Goal: Information Seeking & Learning: Learn about a topic

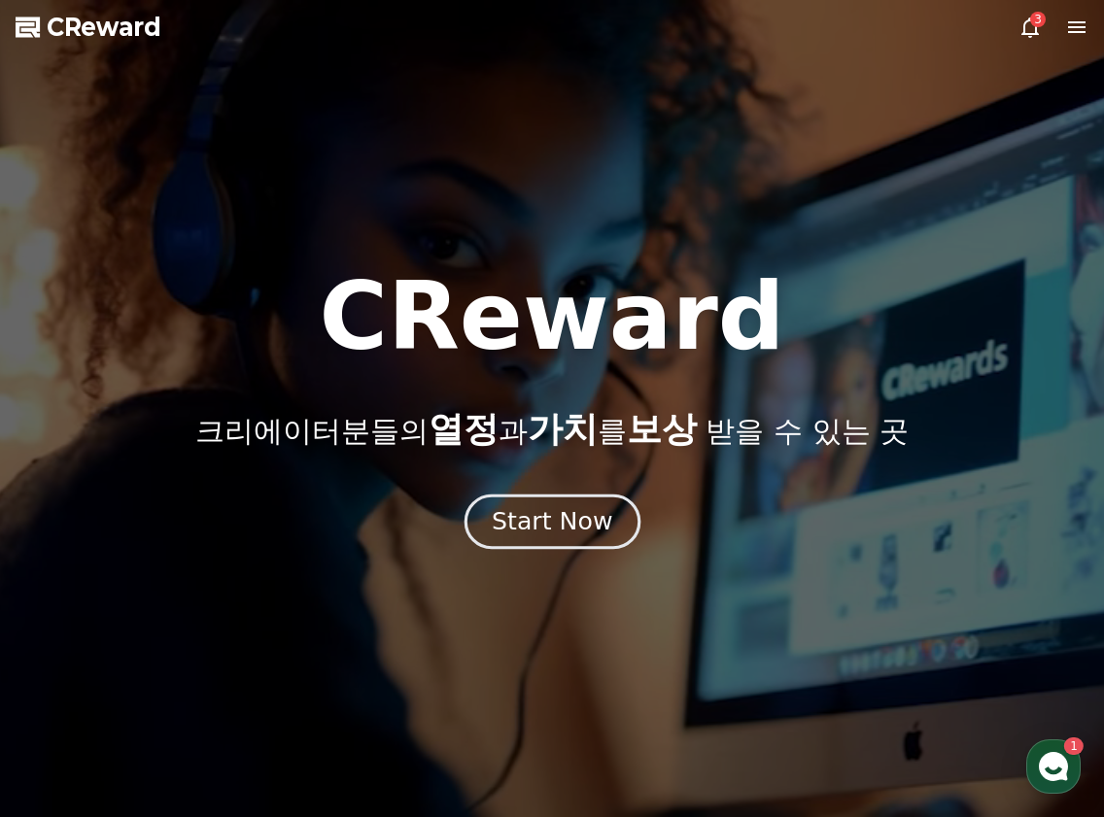
drag, startPoint x: 0, startPoint y: 0, endPoint x: 550, endPoint y: 534, distance: 766.4
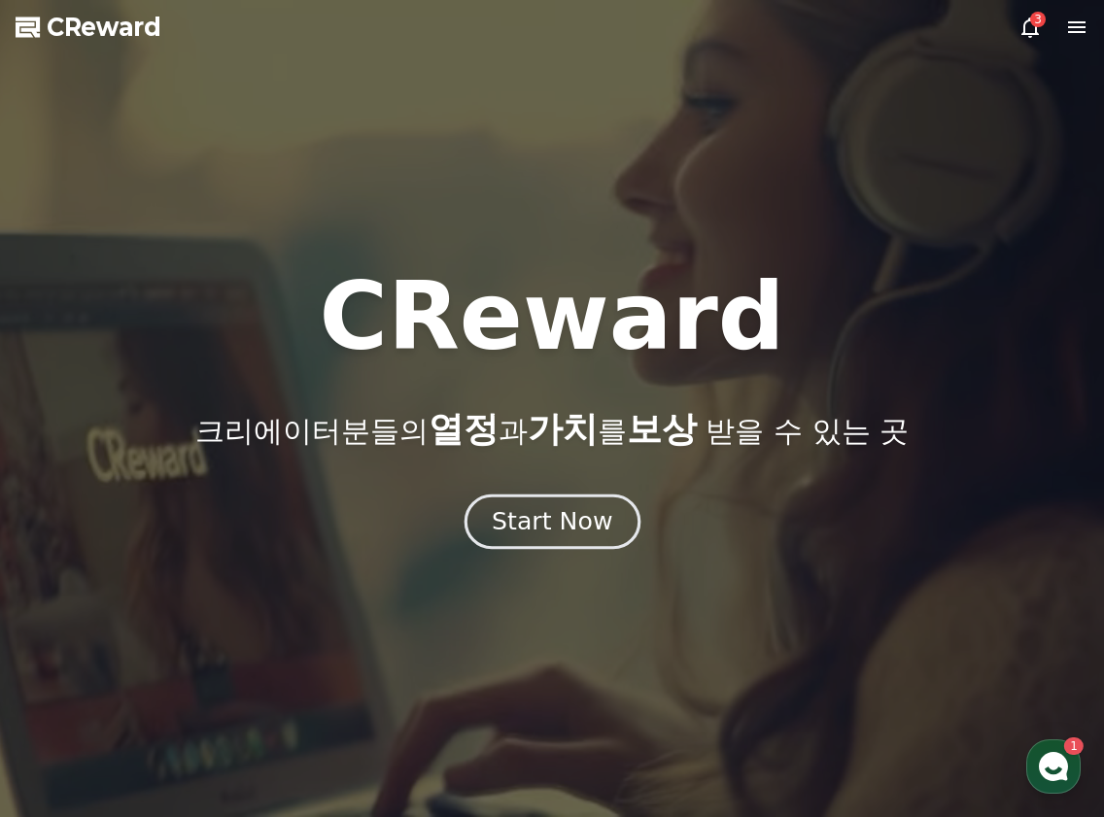
click at [550, 534] on div "Start Now" at bounding box center [552, 521] width 121 height 33
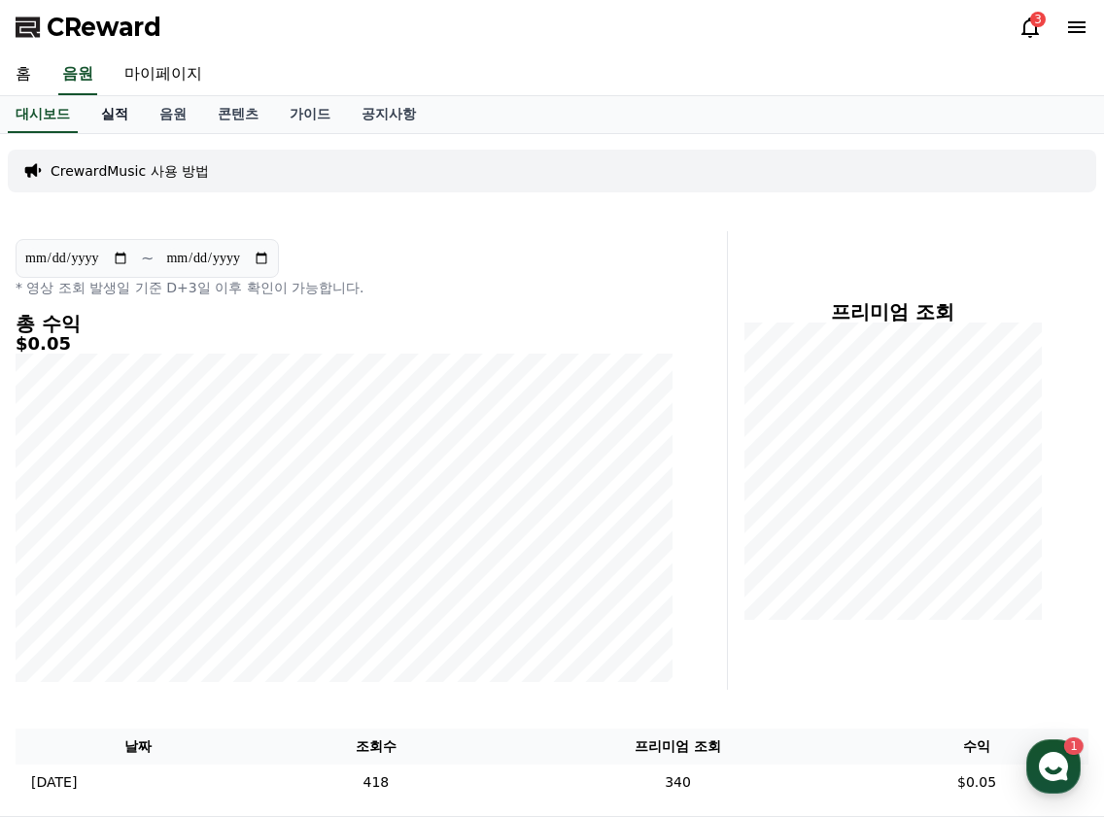
click at [112, 121] on link "실적" at bounding box center [115, 114] width 58 height 37
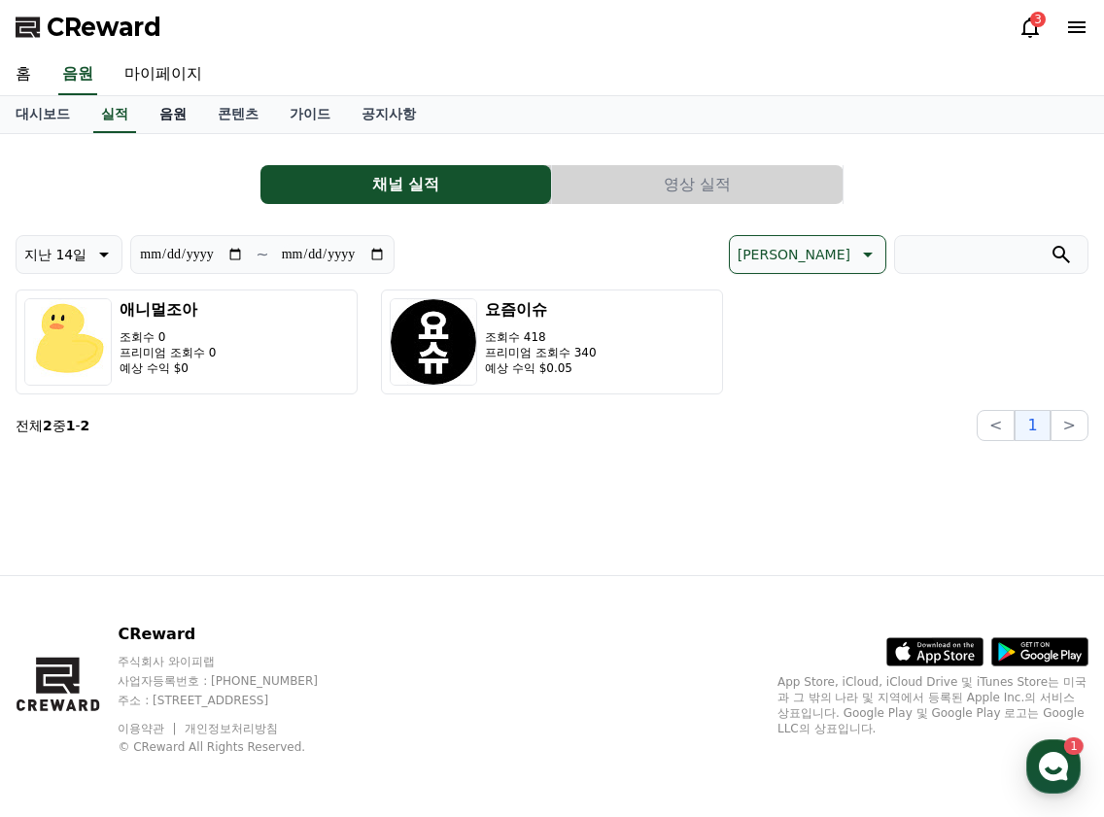
click at [157, 106] on link "음원" at bounding box center [173, 114] width 58 height 37
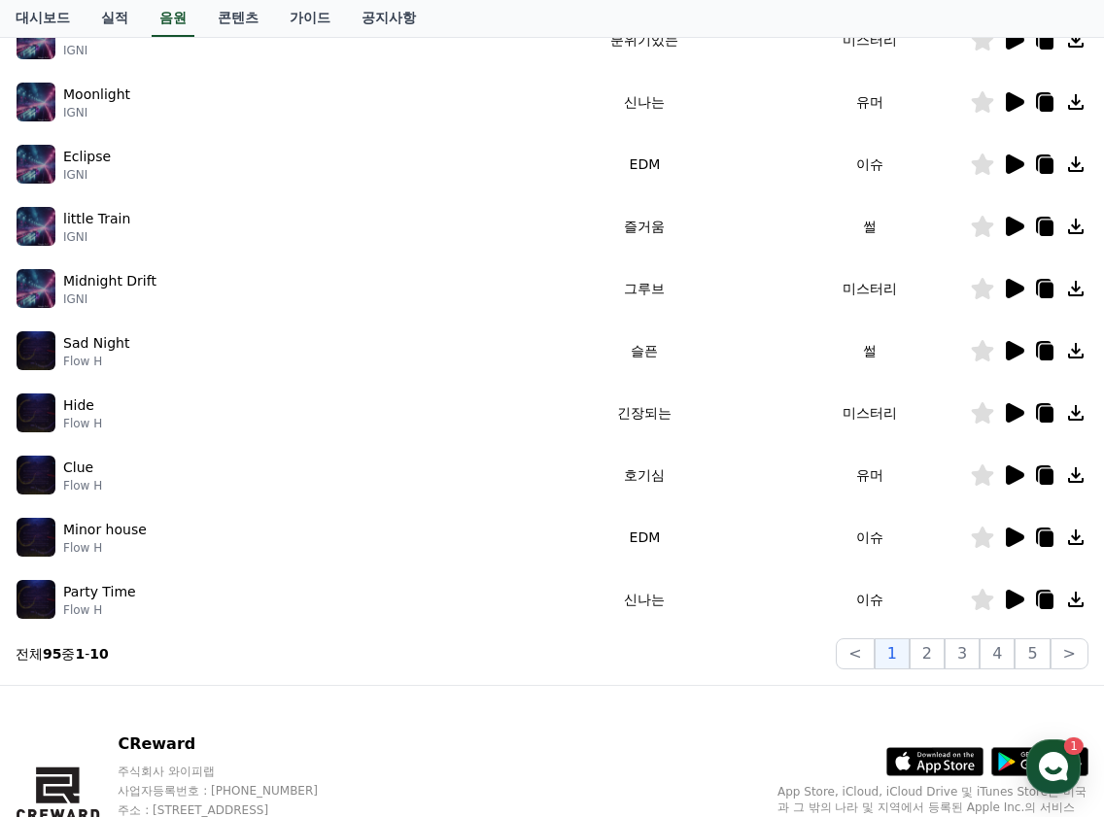
scroll to position [499, 0]
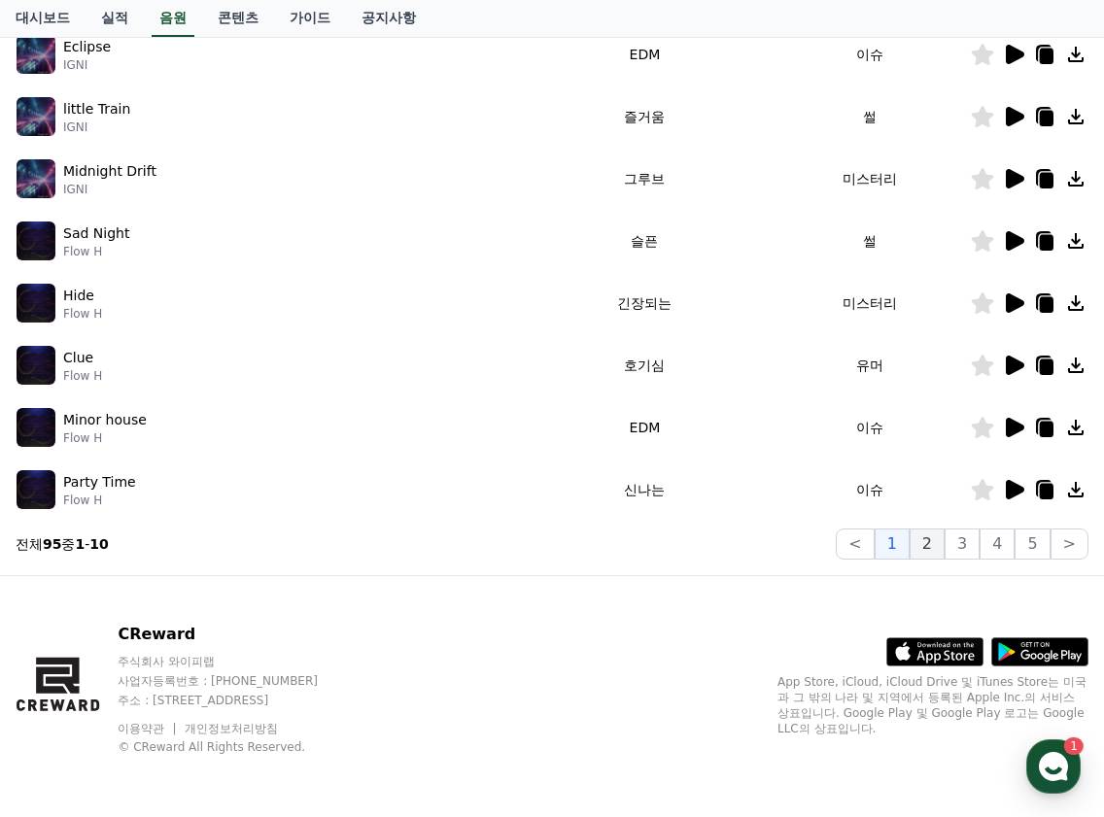
click at [941, 543] on button "2" at bounding box center [927, 544] width 35 height 31
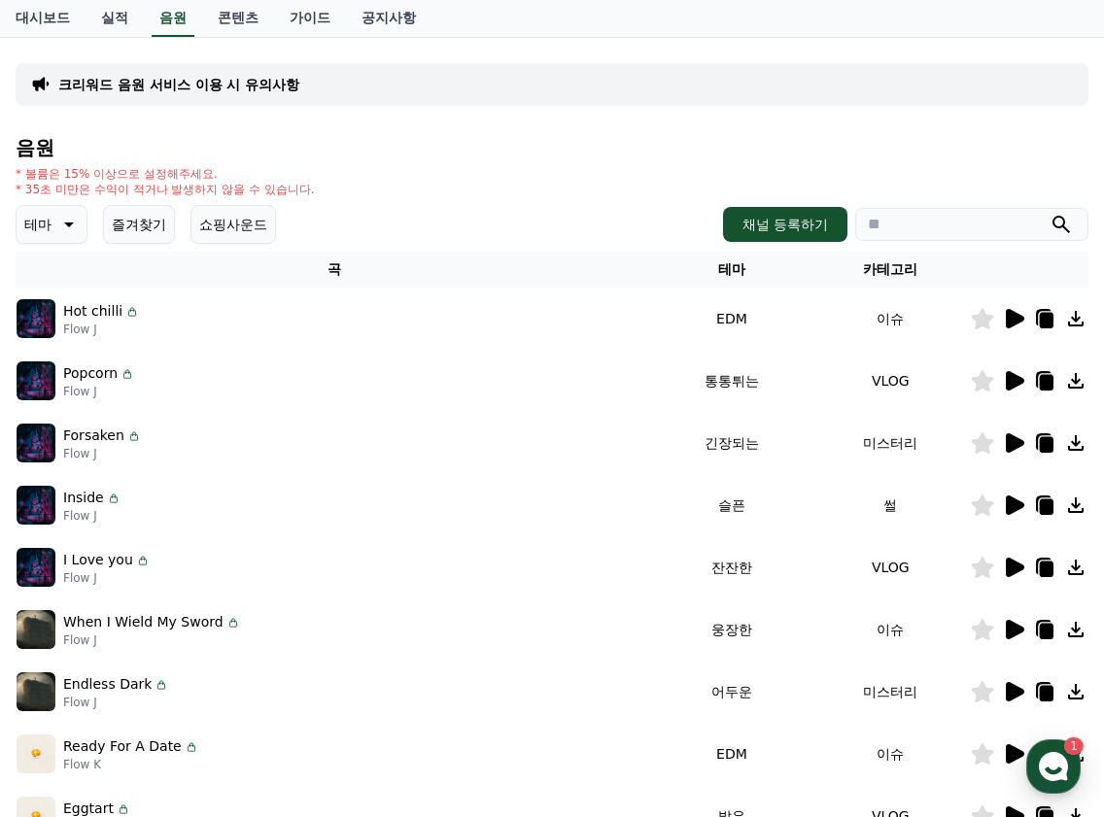
scroll to position [401, 0]
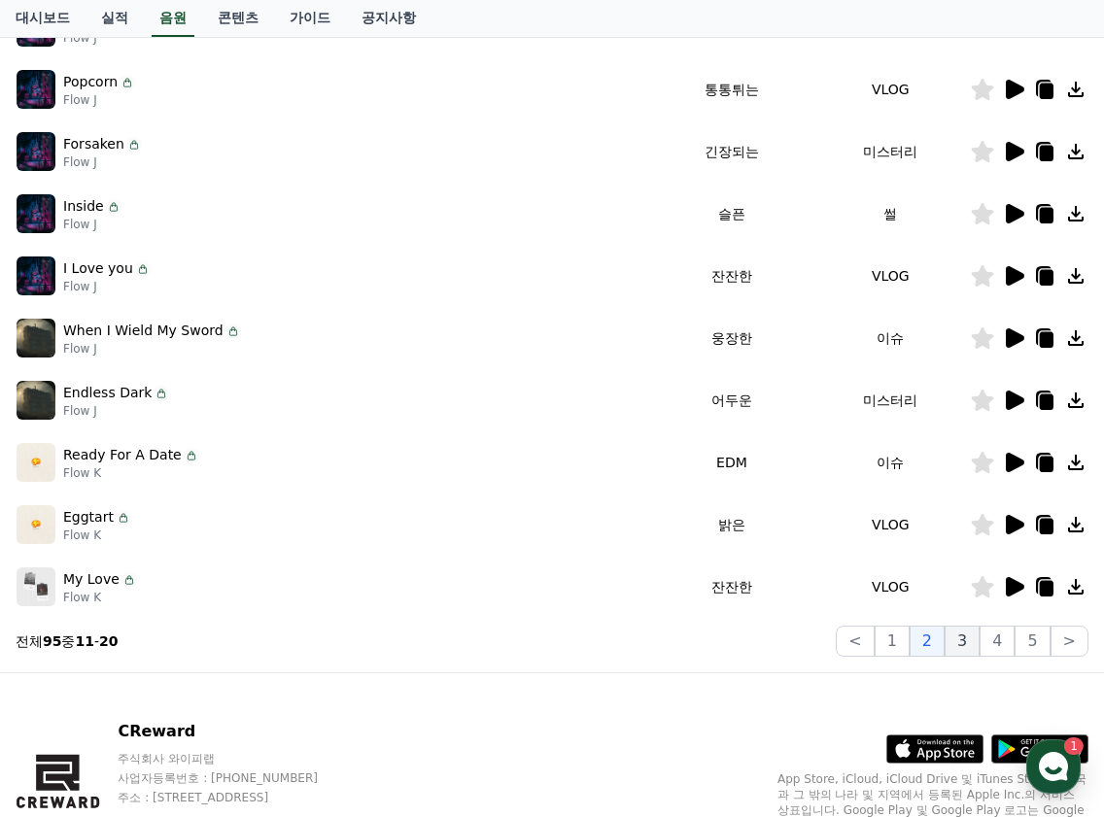
click at [973, 645] on button "3" at bounding box center [962, 641] width 35 height 31
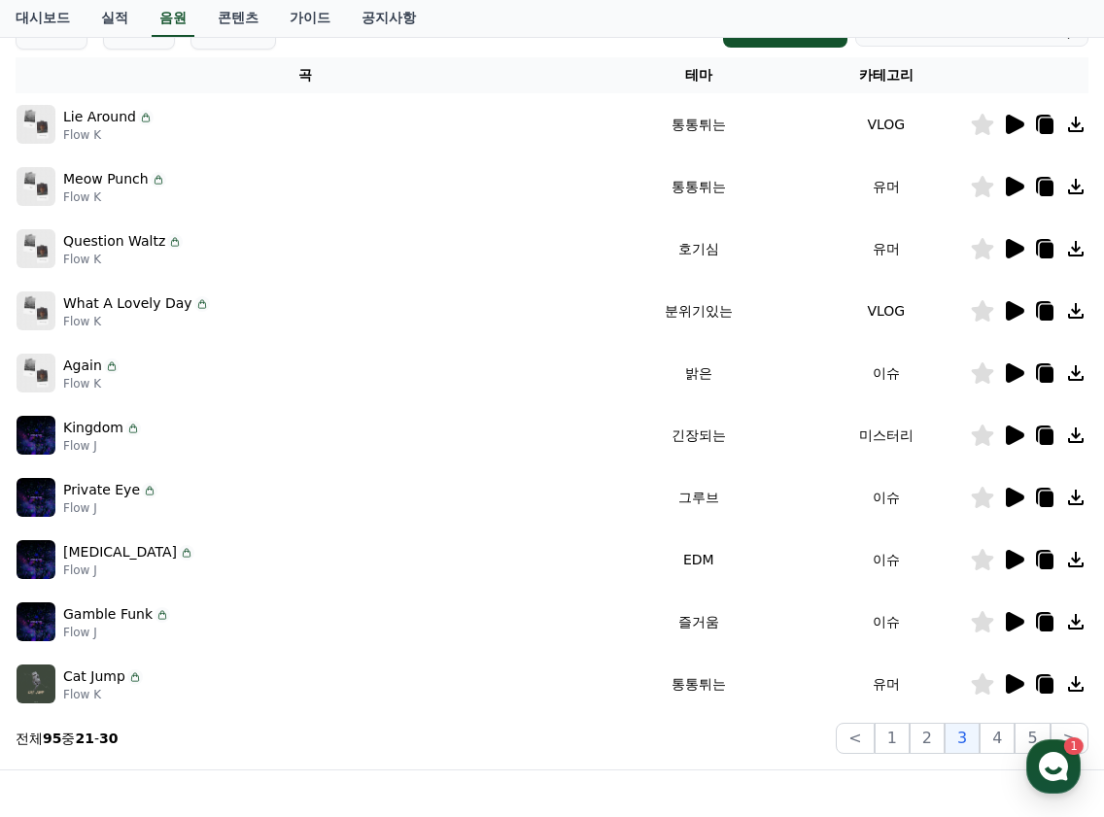
scroll to position [499, 0]
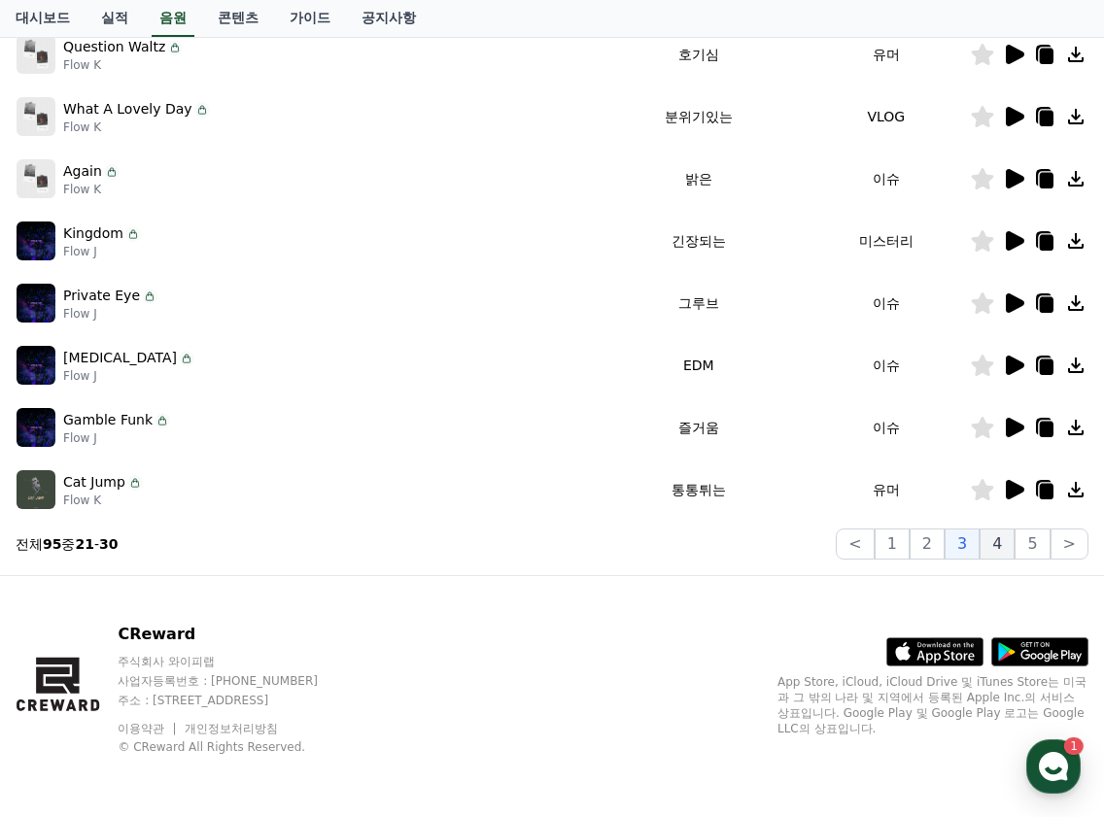
click at [1013, 544] on button "4" at bounding box center [997, 544] width 35 height 31
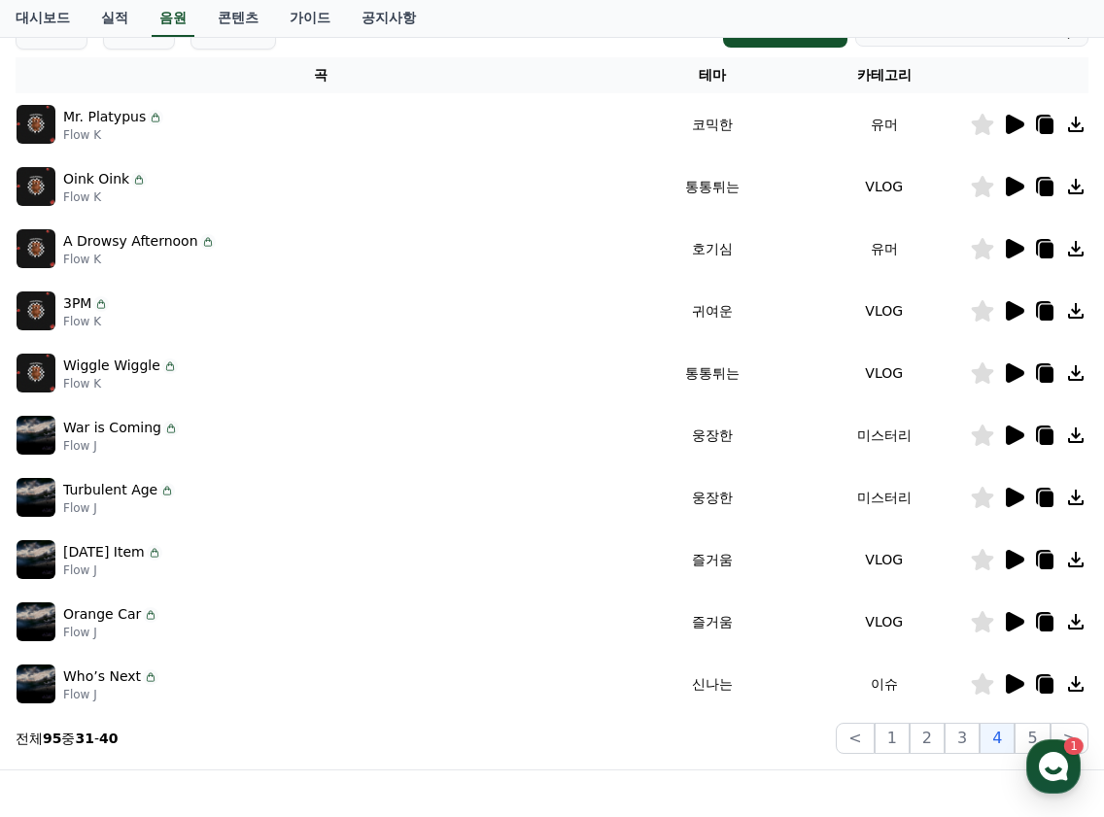
scroll to position [401, 0]
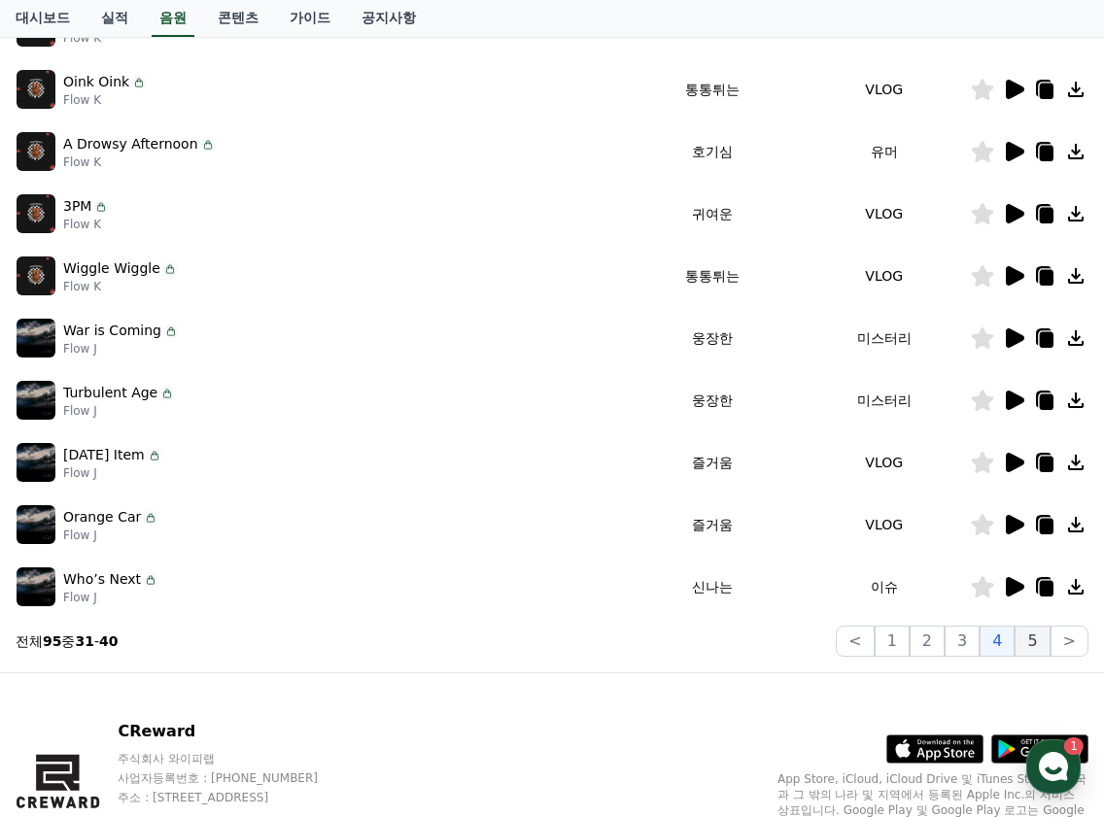
click at [1026, 639] on button "5" at bounding box center [1032, 641] width 35 height 31
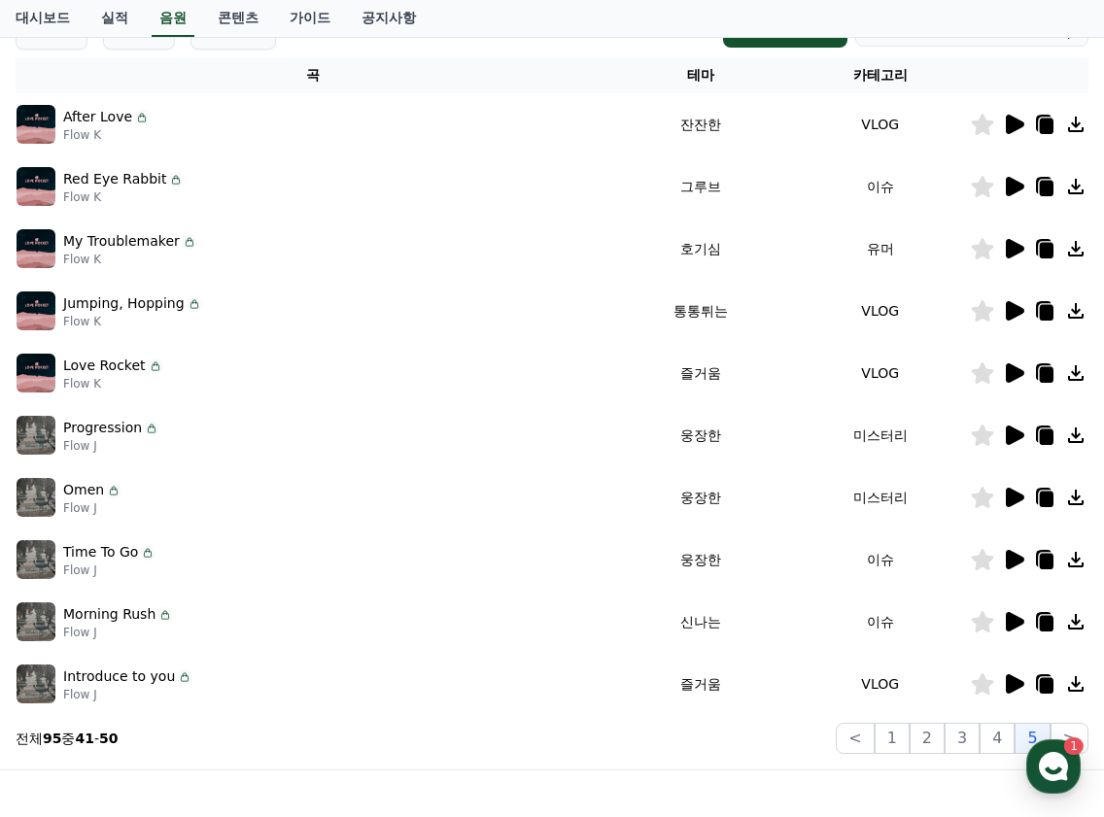
scroll to position [401, 0]
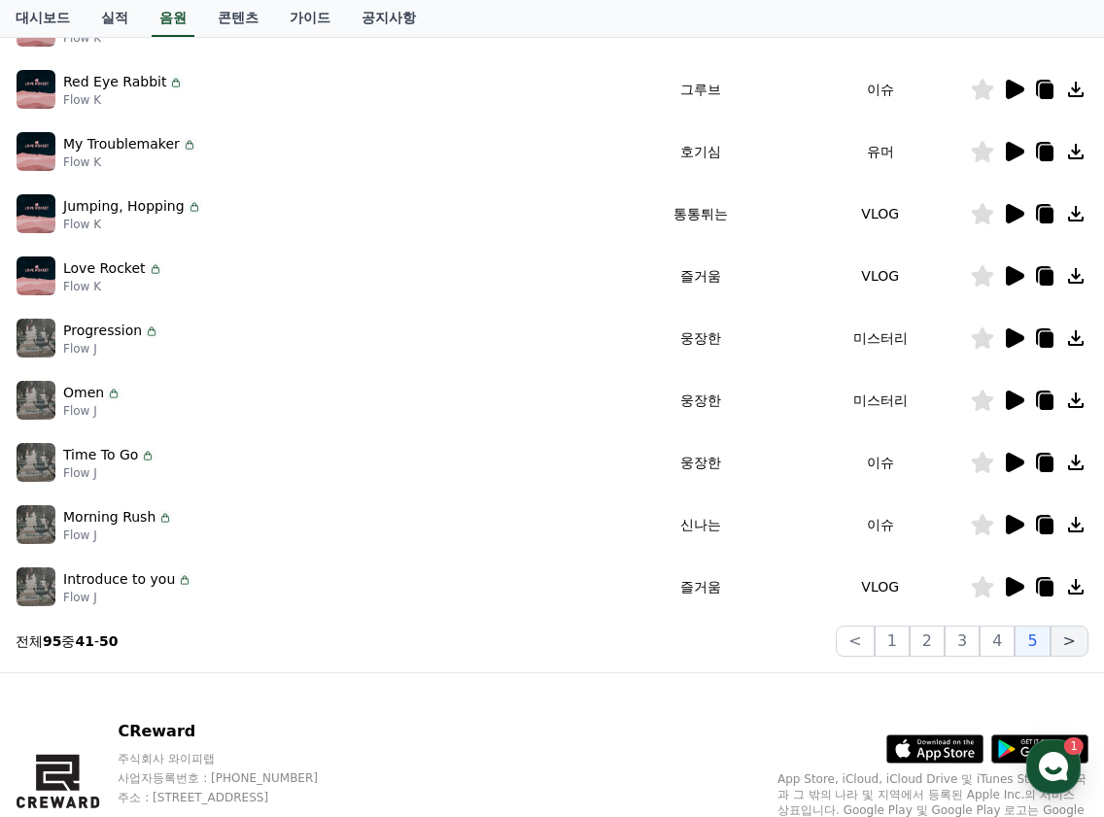
click at [1074, 643] on button ">" at bounding box center [1070, 641] width 38 height 31
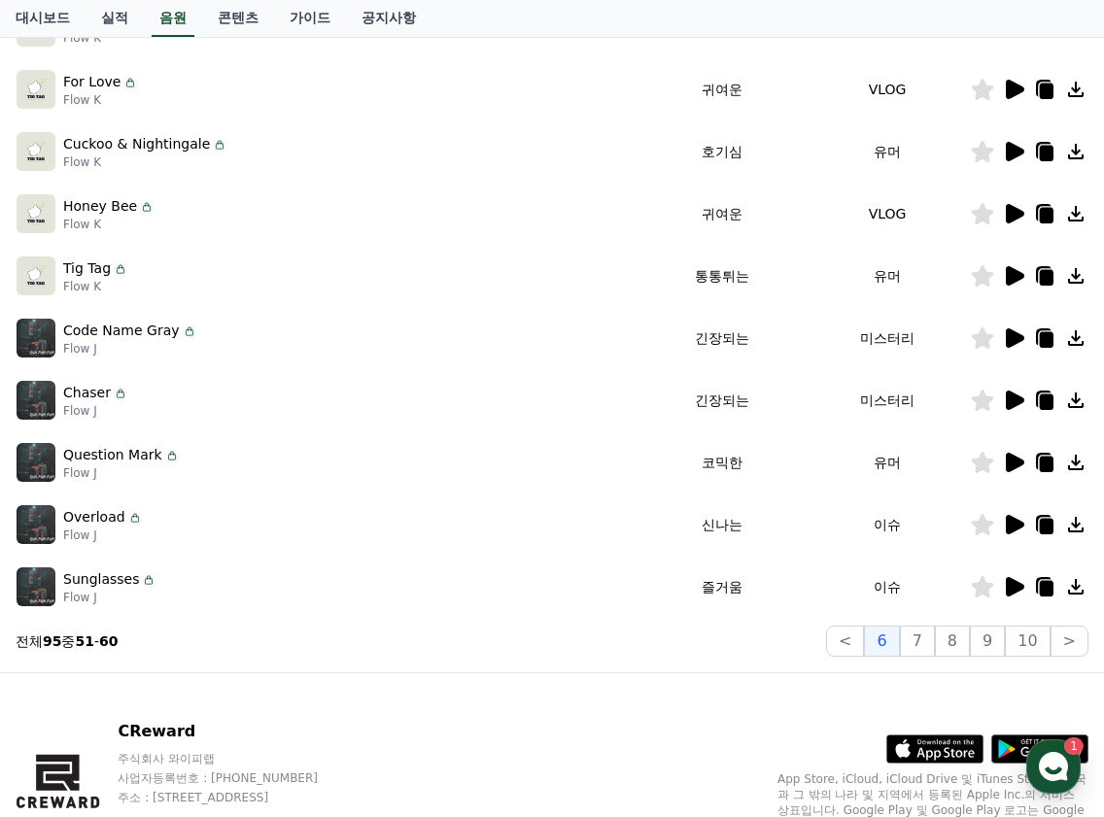
scroll to position [304, 0]
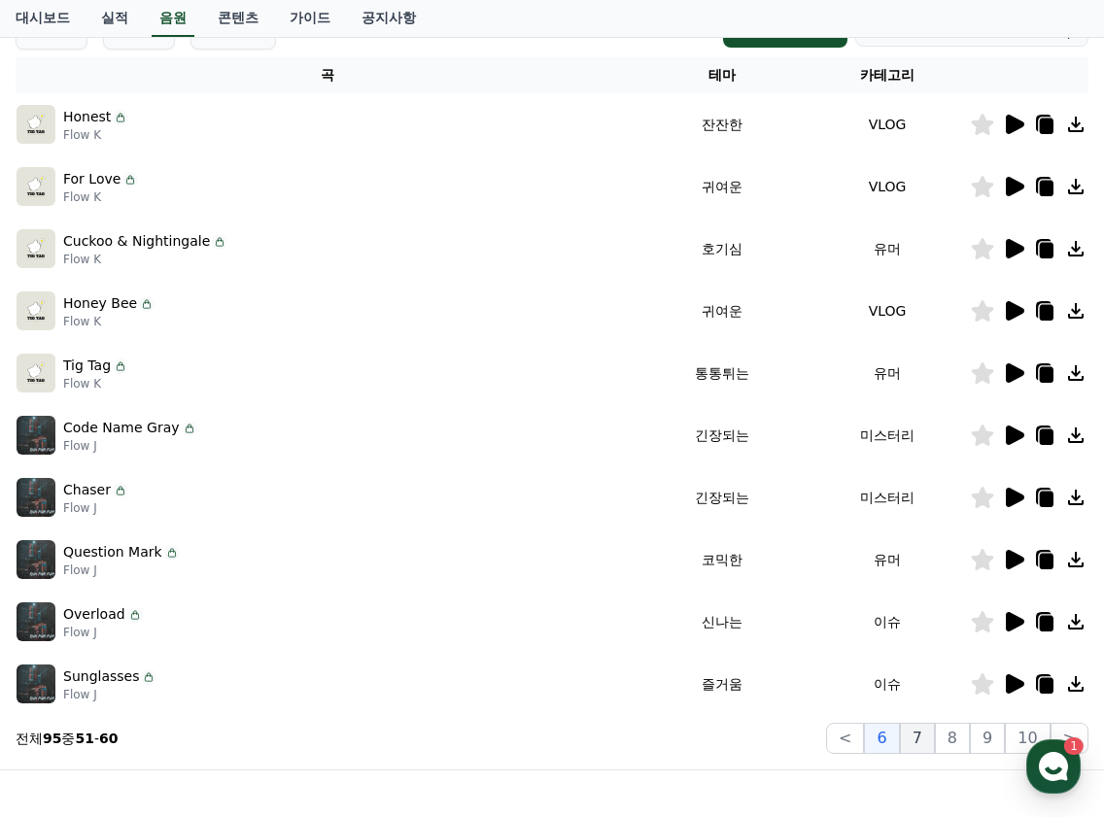
click at [918, 750] on button "7" at bounding box center [917, 738] width 35 height 31
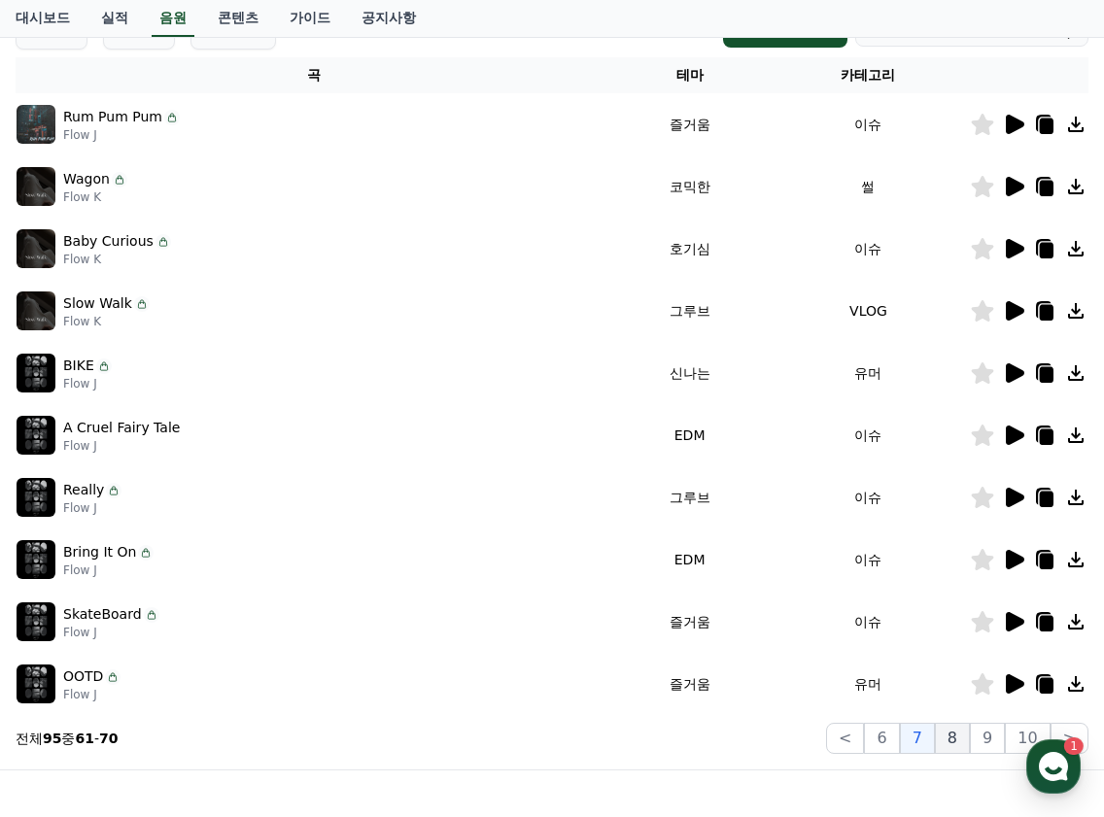
click at [964, 740] on button "8" at bounding box center [952, 738] width 35 height 31
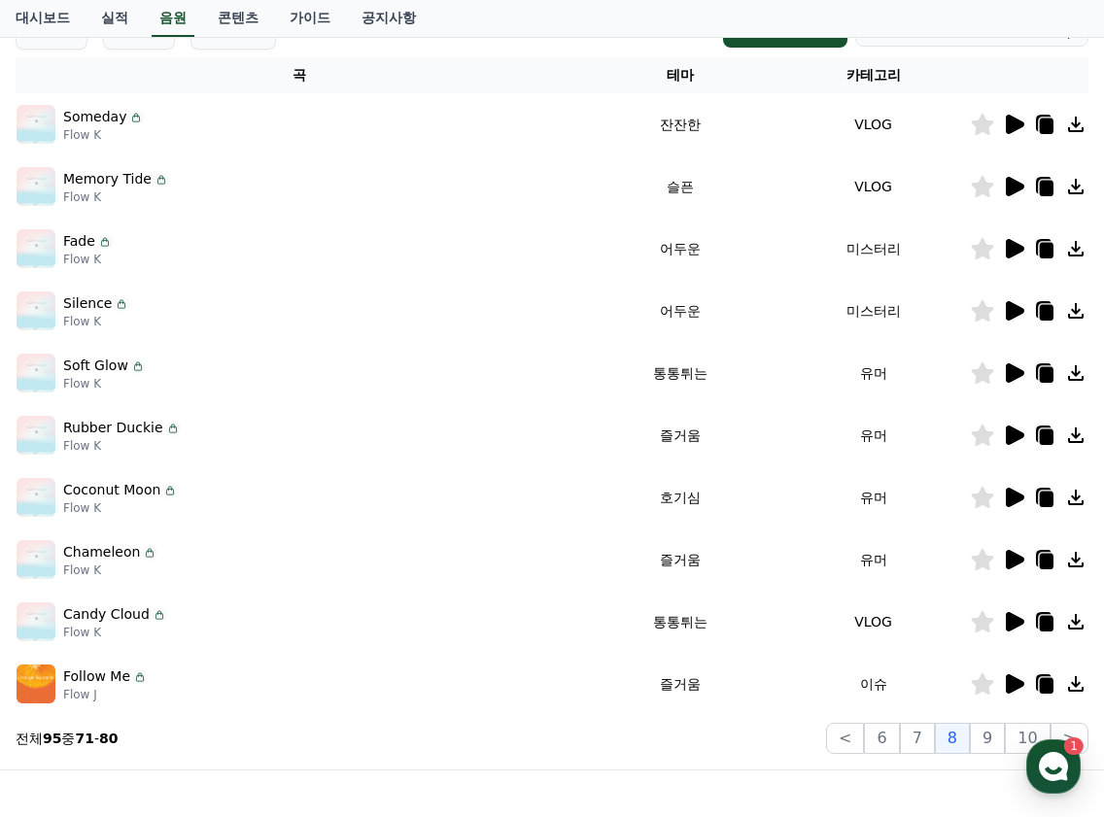
scroll to position [401, 0]
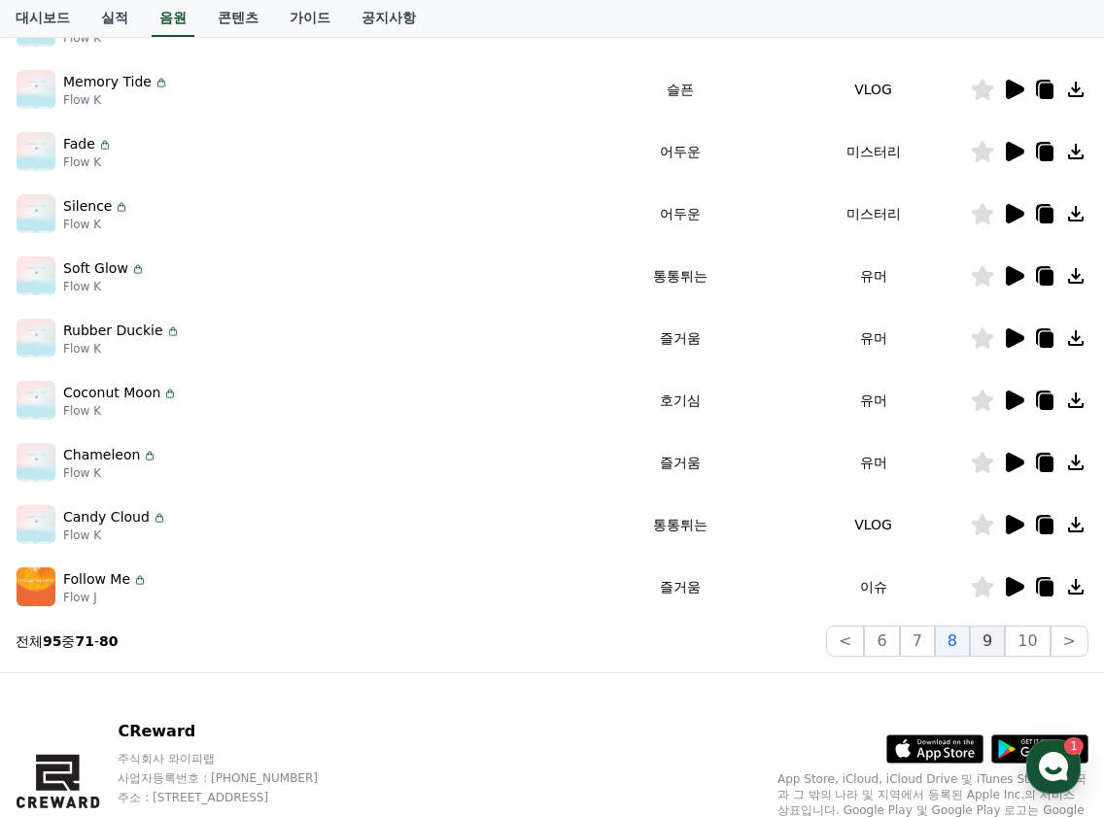
click at [984, 643] on button "9" at bounding box center [987, 641] width 35 height 31
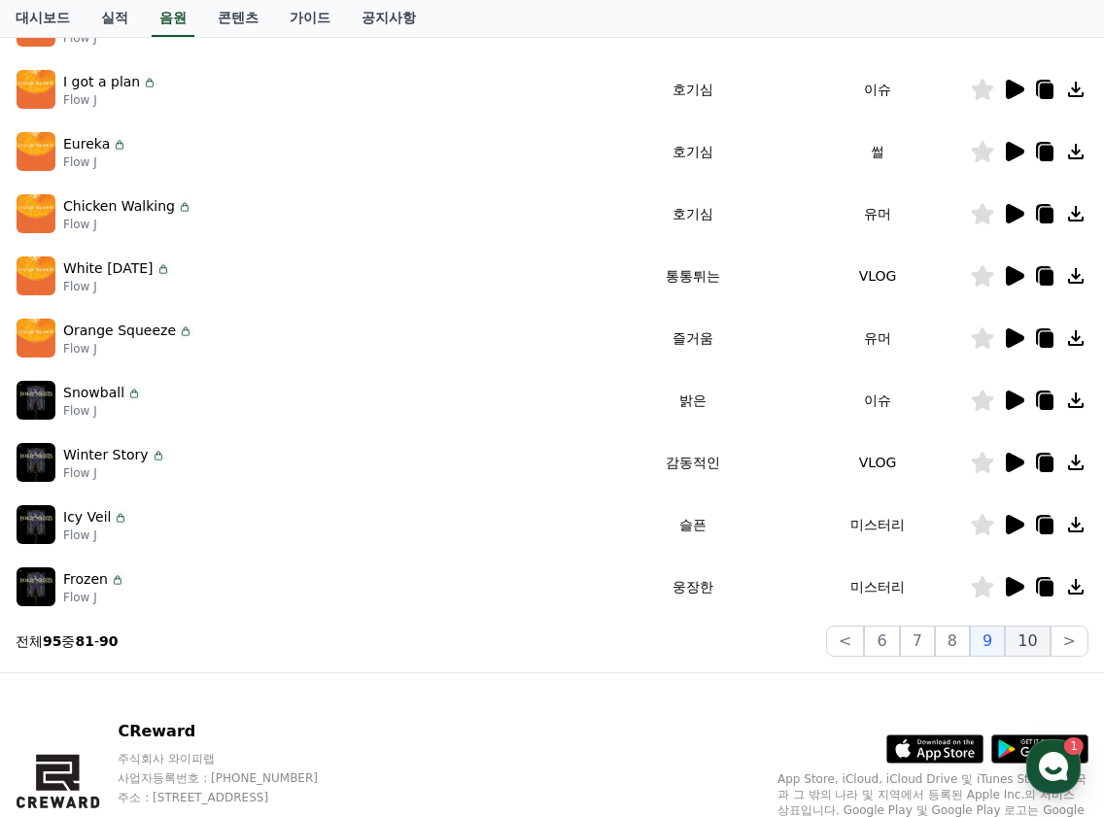
click at [1027, 639] on button "10" at bounding box center [1027, 641] width 45 height 31
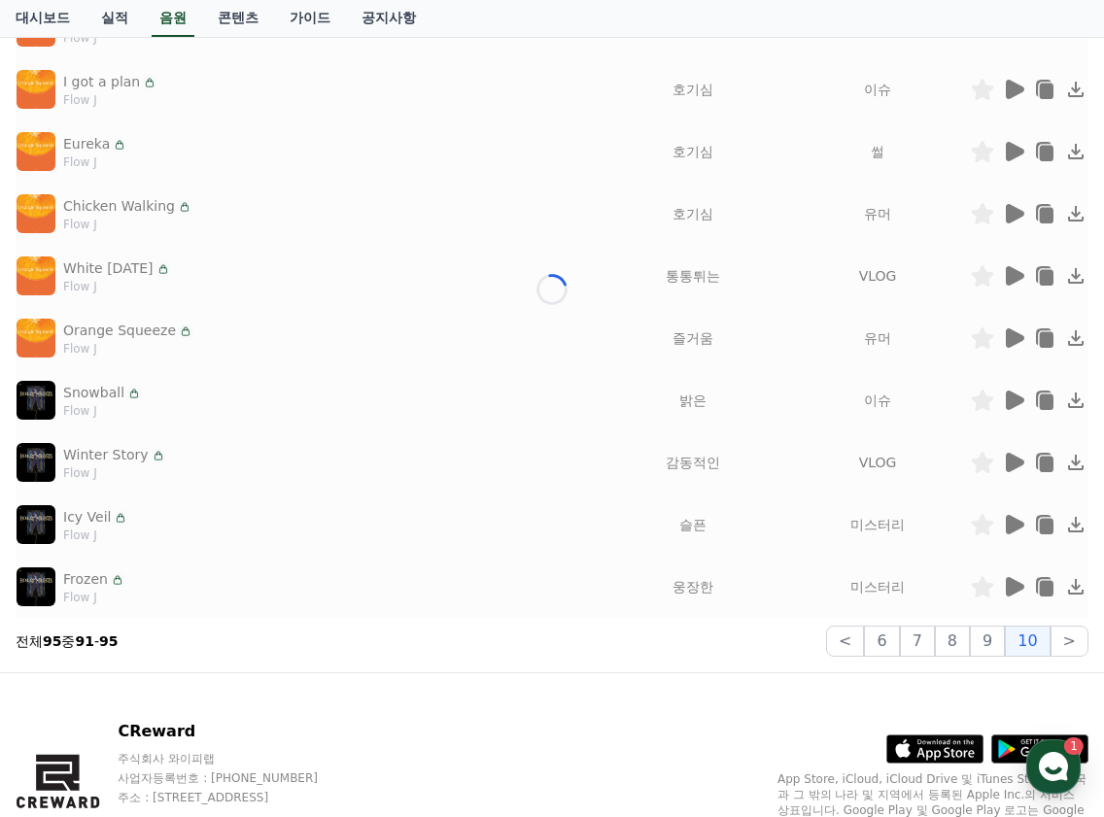
scroll to position [188, 0]
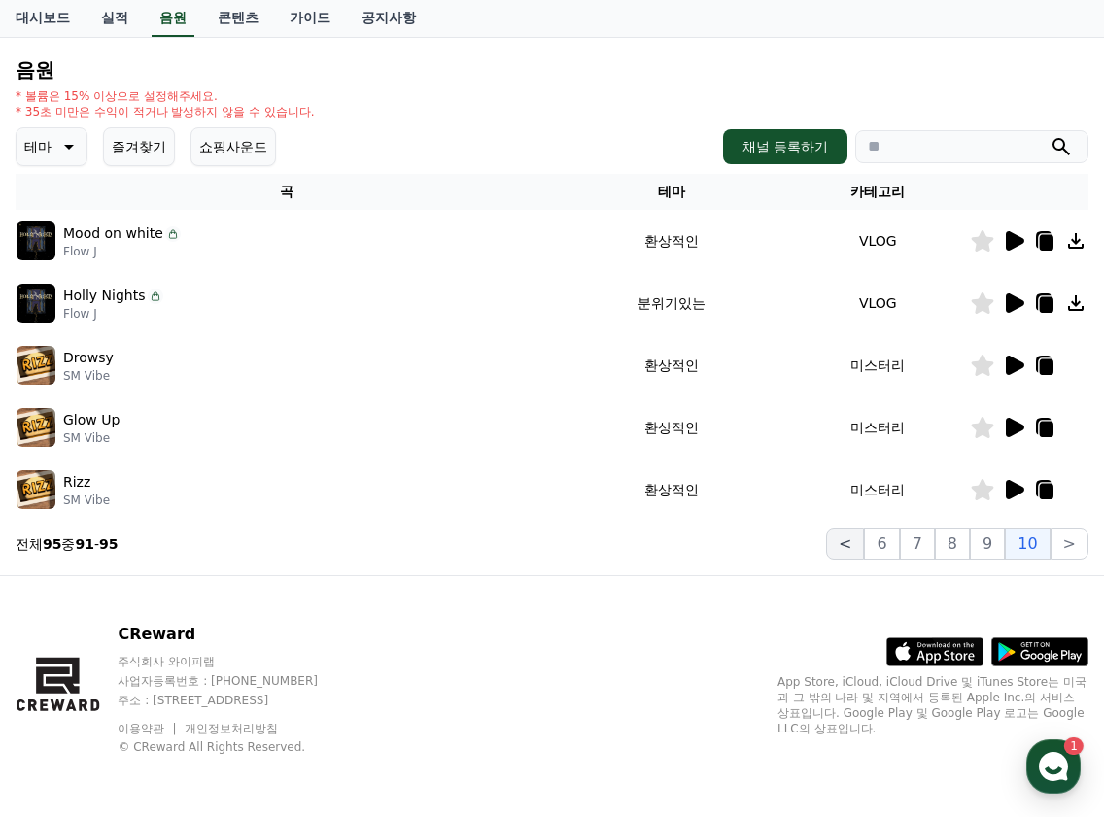
click at [853, 548] on button "<" at bounding box center [845, 544] width 38 height 31
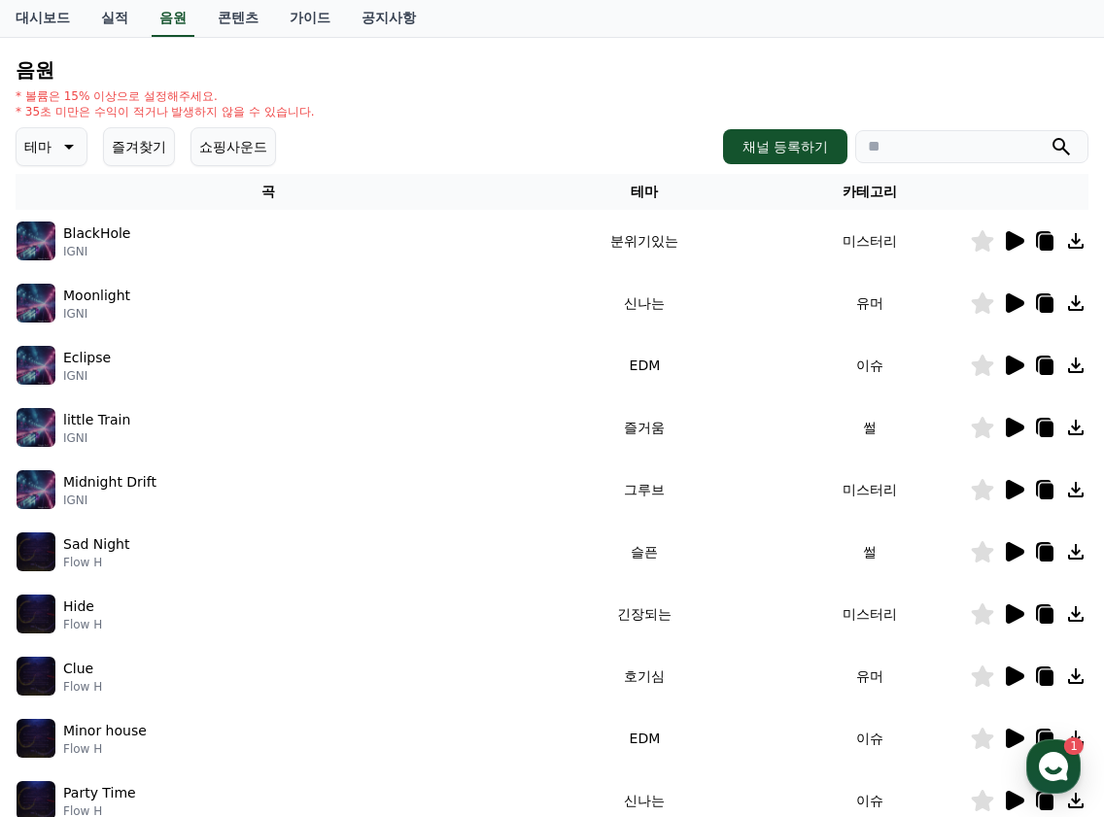
click at [79, 142] on button "테마" at bounding box center [52, 146] width 72 height 39
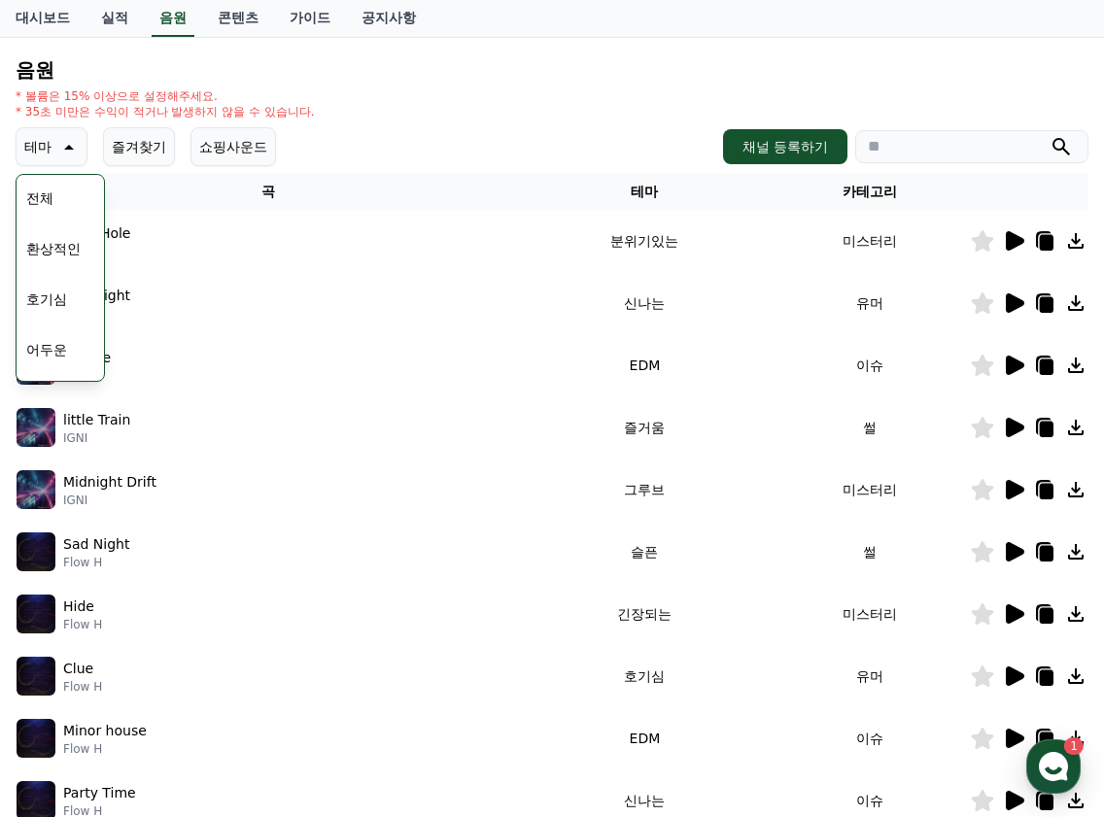
click at [66, 308] on button "호기심" at bounding box center [46, 299] width 56 height 43
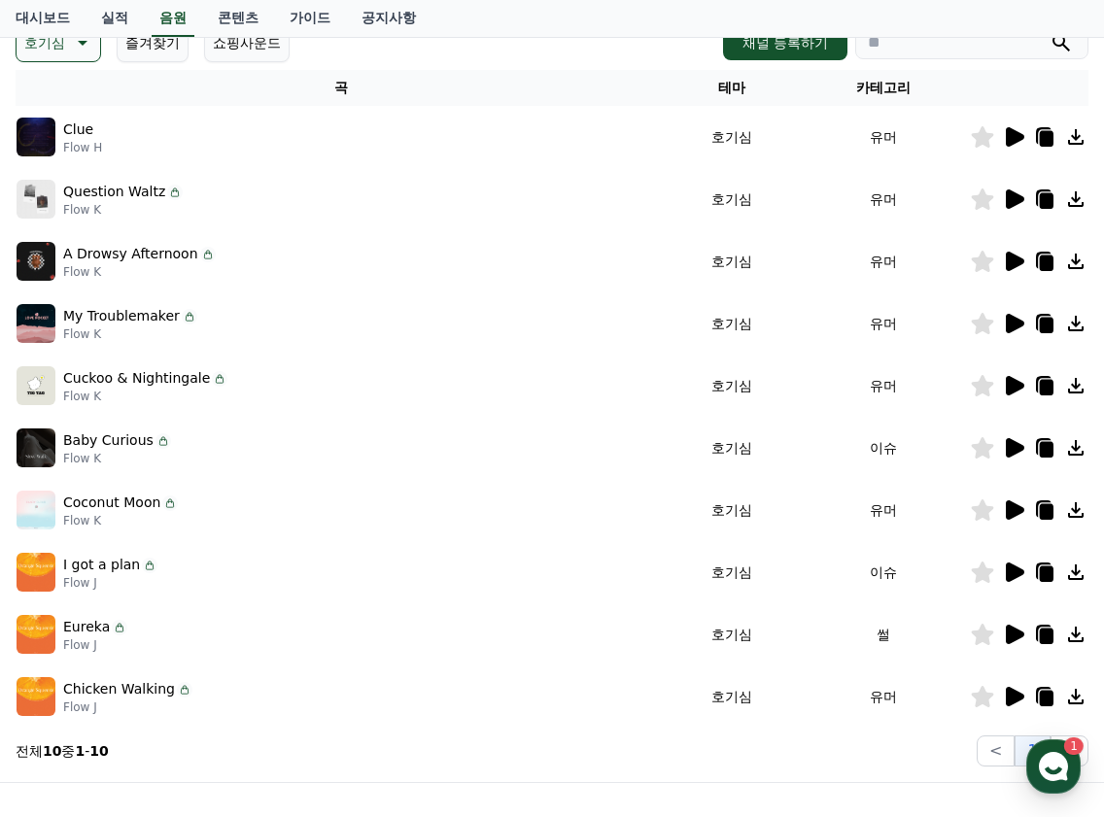
scroll to position [194, 0]
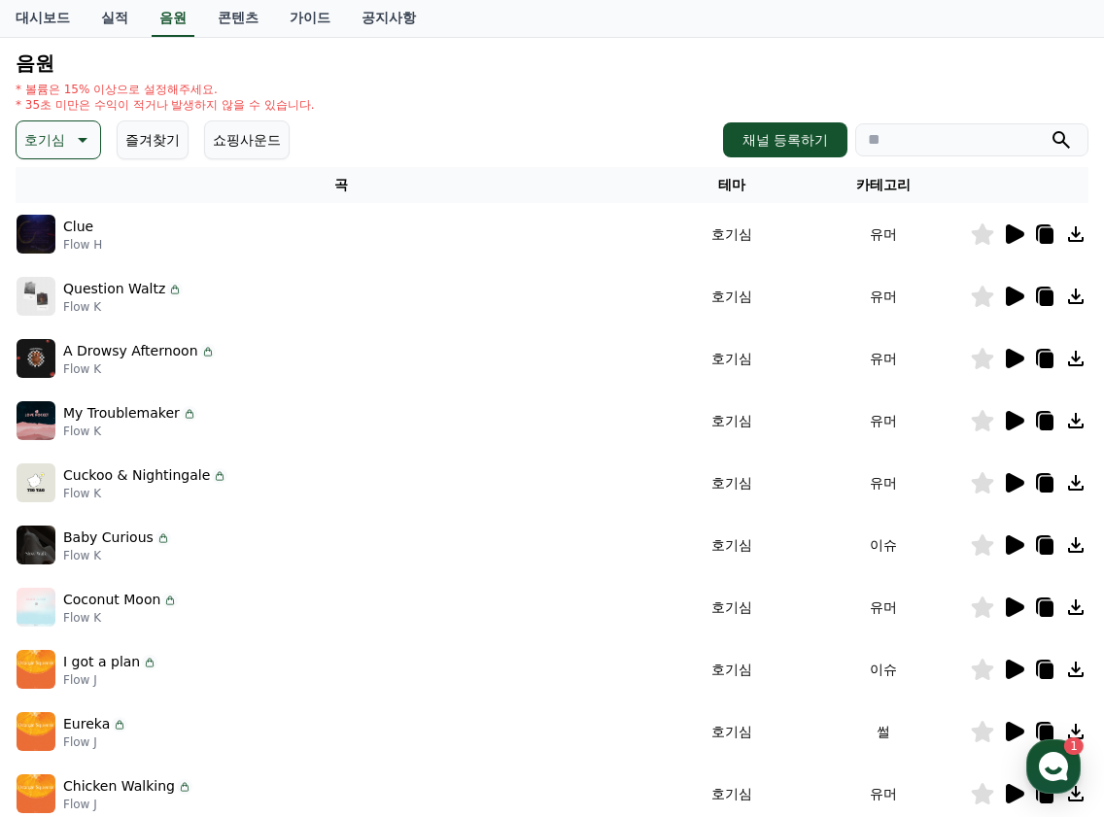
click at [70, 145] on icon at bounding box center [80, 139] width 23 height 23
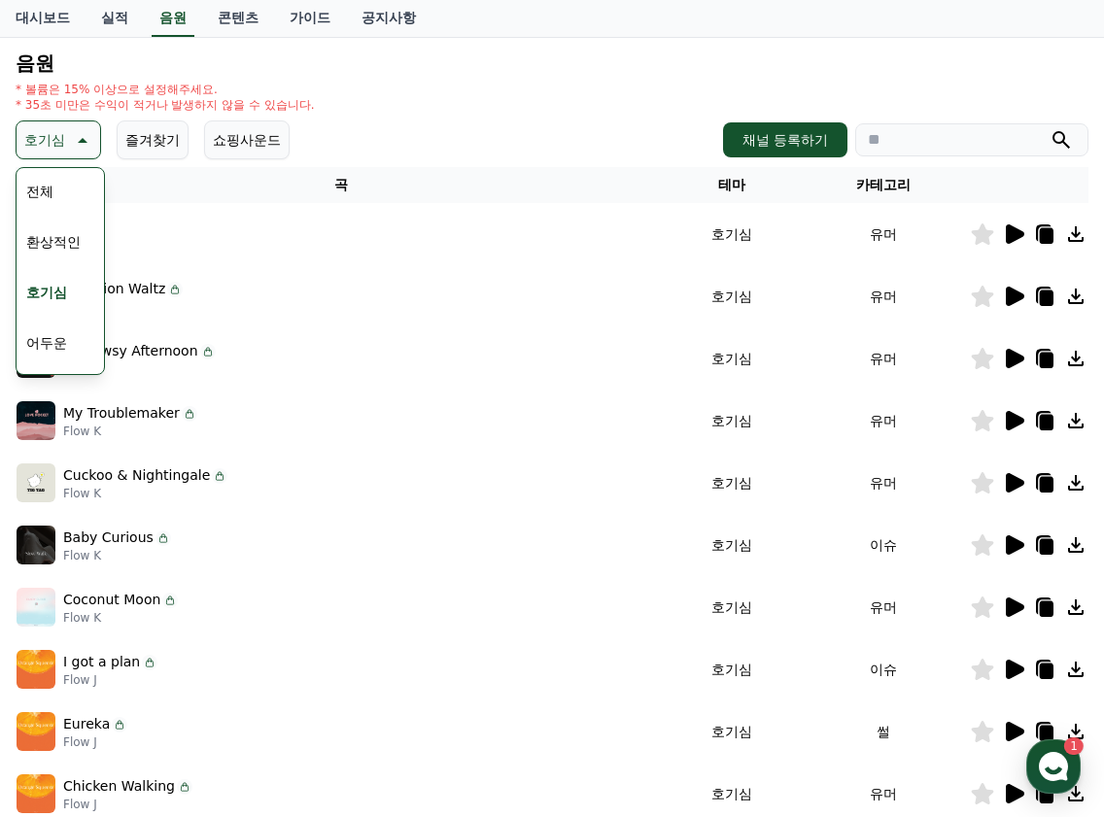
scroll to position [97, 0]
click at [54, 284] on button "밝은" at bounding box center [39, 296] width 43 height 43
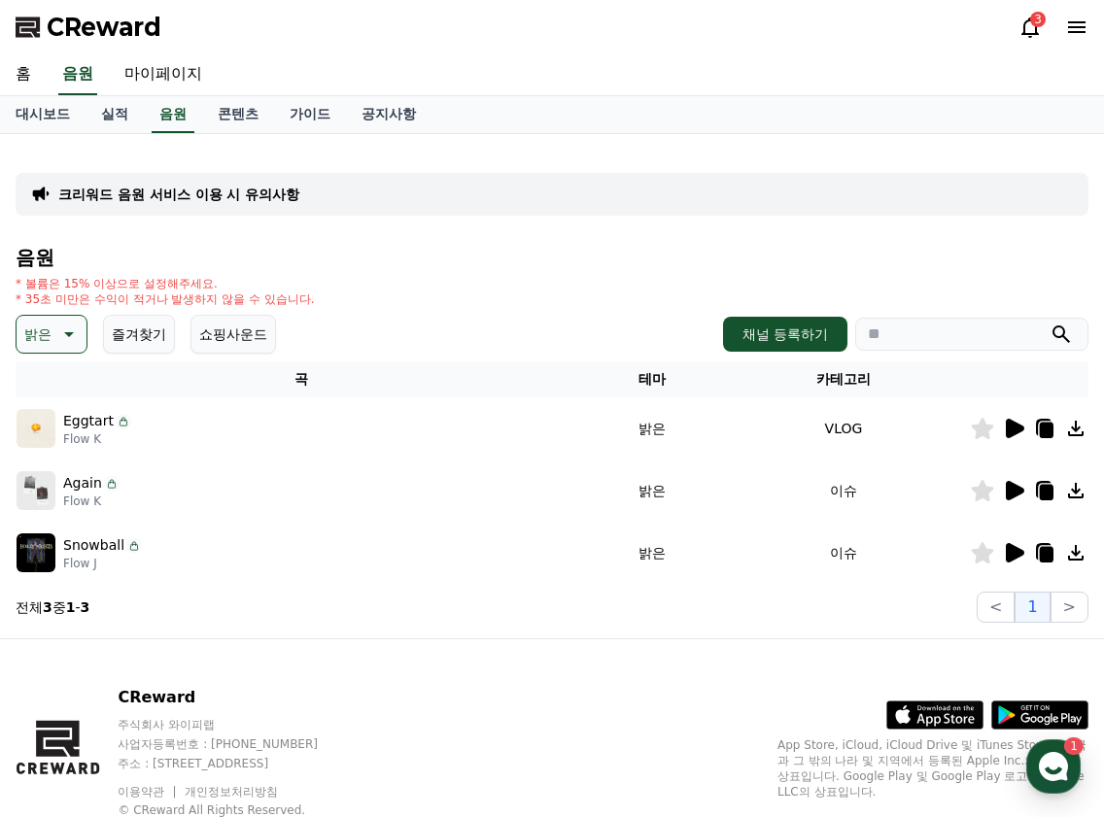
click at [64, 334] on icon at bounding box center [66, 334] width 23 height 23
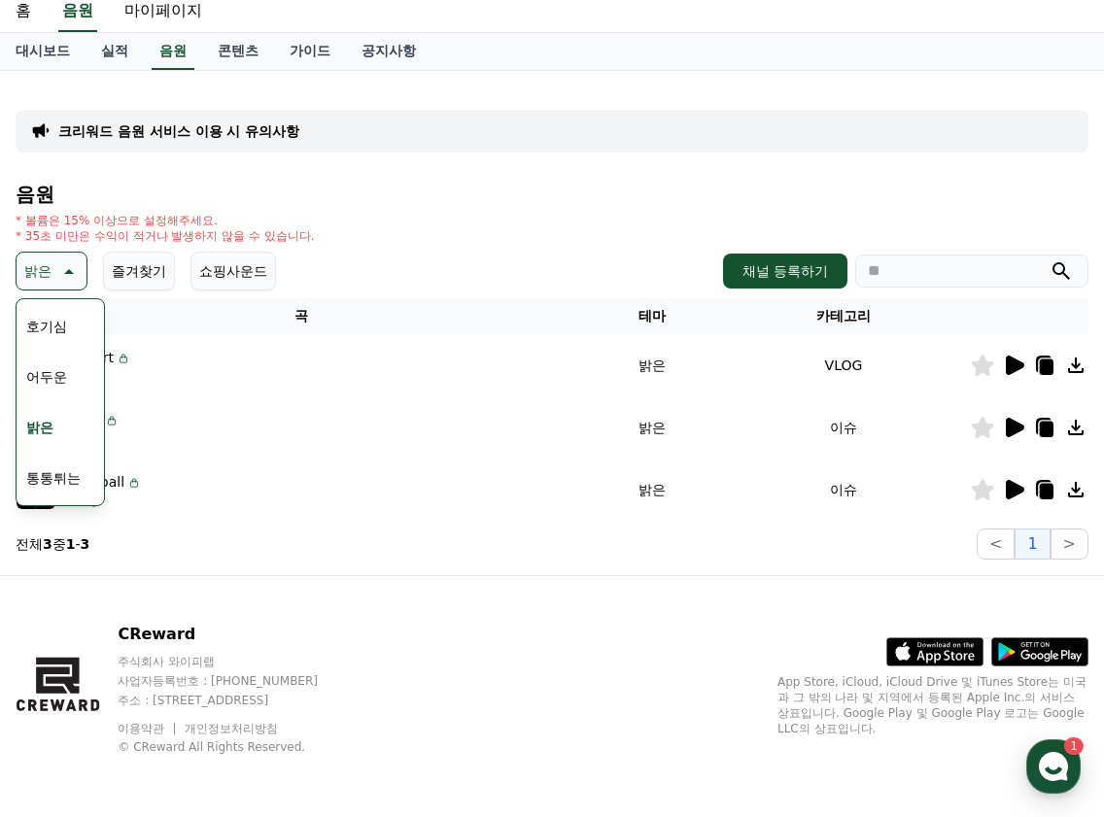
scroll to position [194, 0]
click at [46, 442] on button "신나는" at bounding box center [46, 431] width 56 height 43
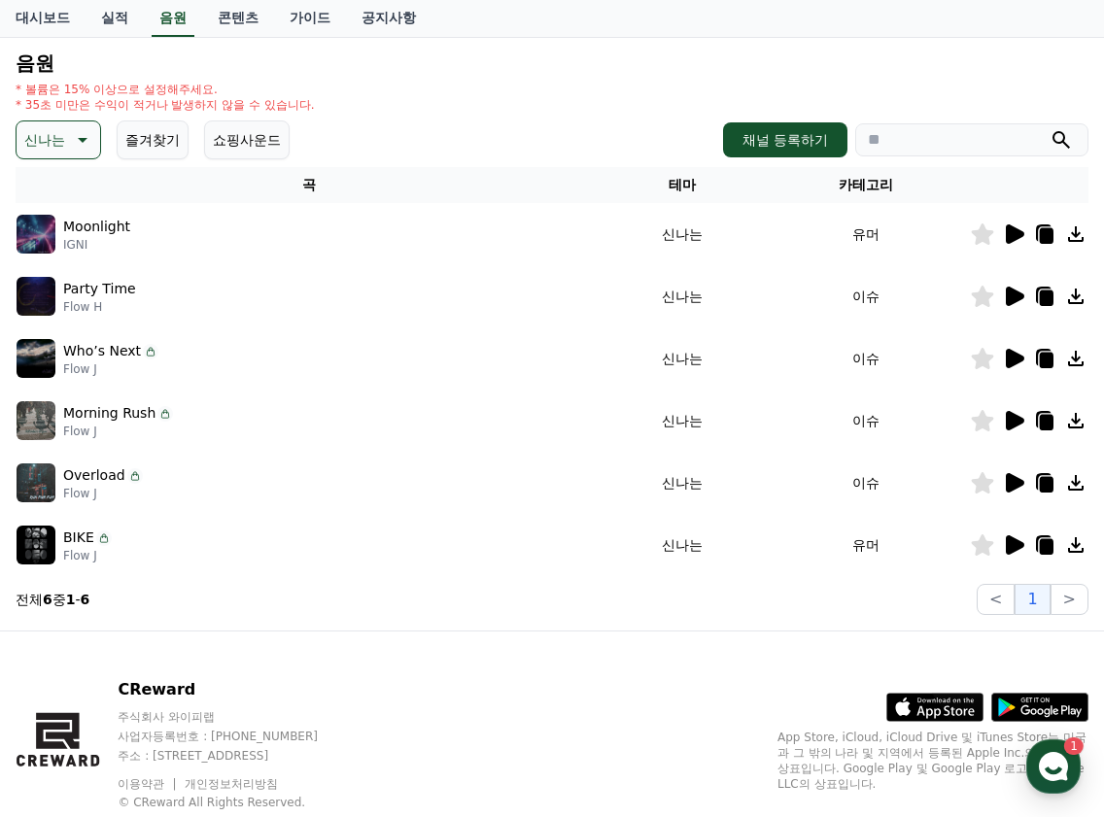
scroll to position [97, 0]
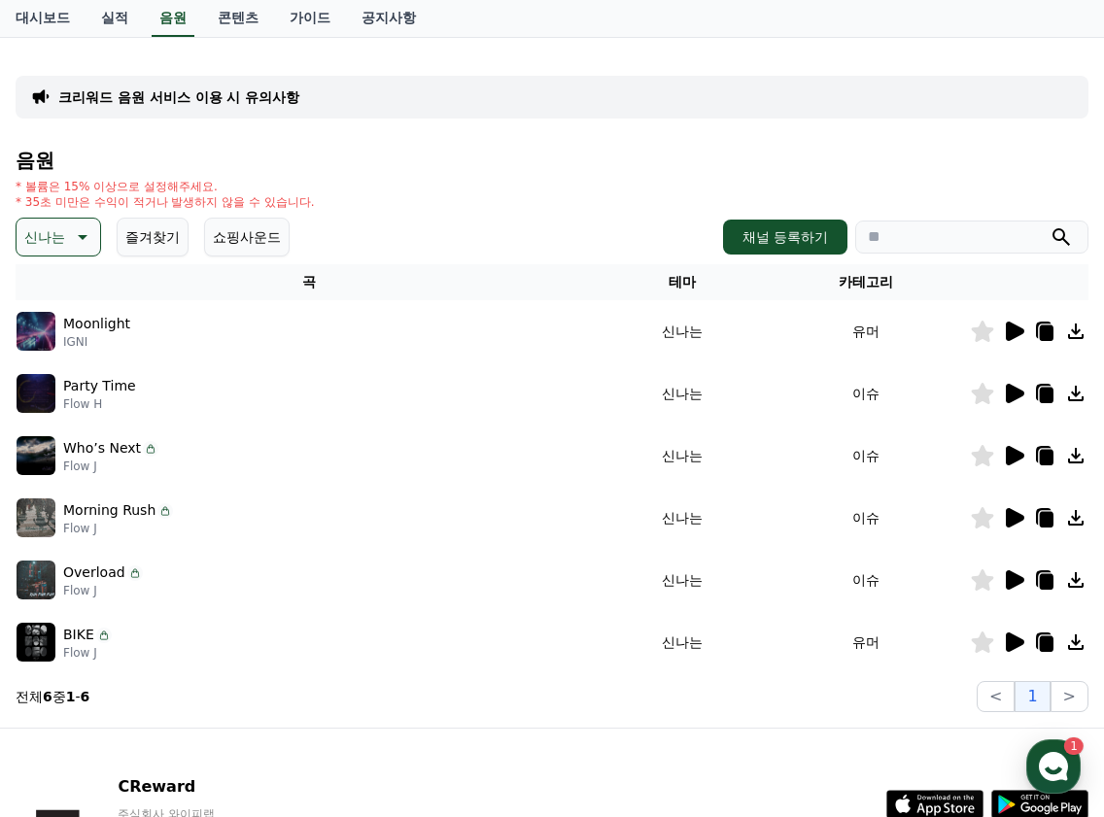
click at [85, 241] on icon at bounding box center [80, 236] width 23 height 23
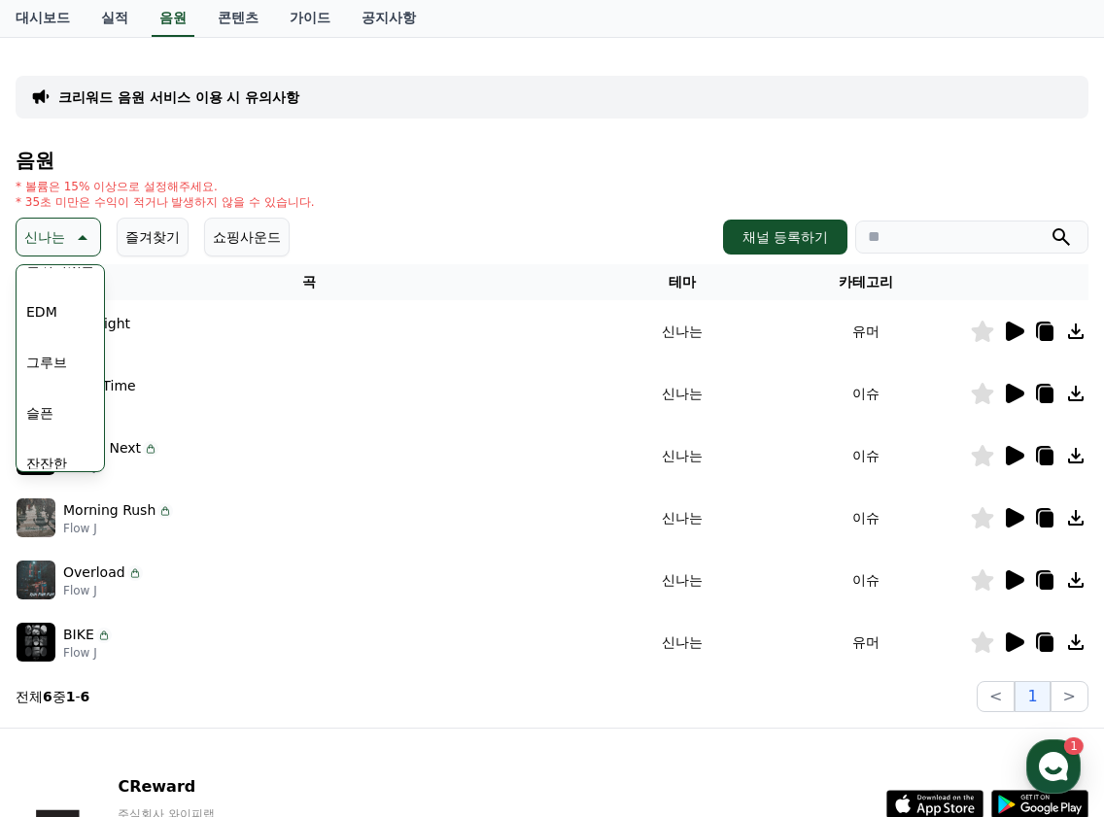
scroll to position [486, 0]
click at [41, 319] on button "즐거움" at bounding box center [46, 308] width 56 height 43
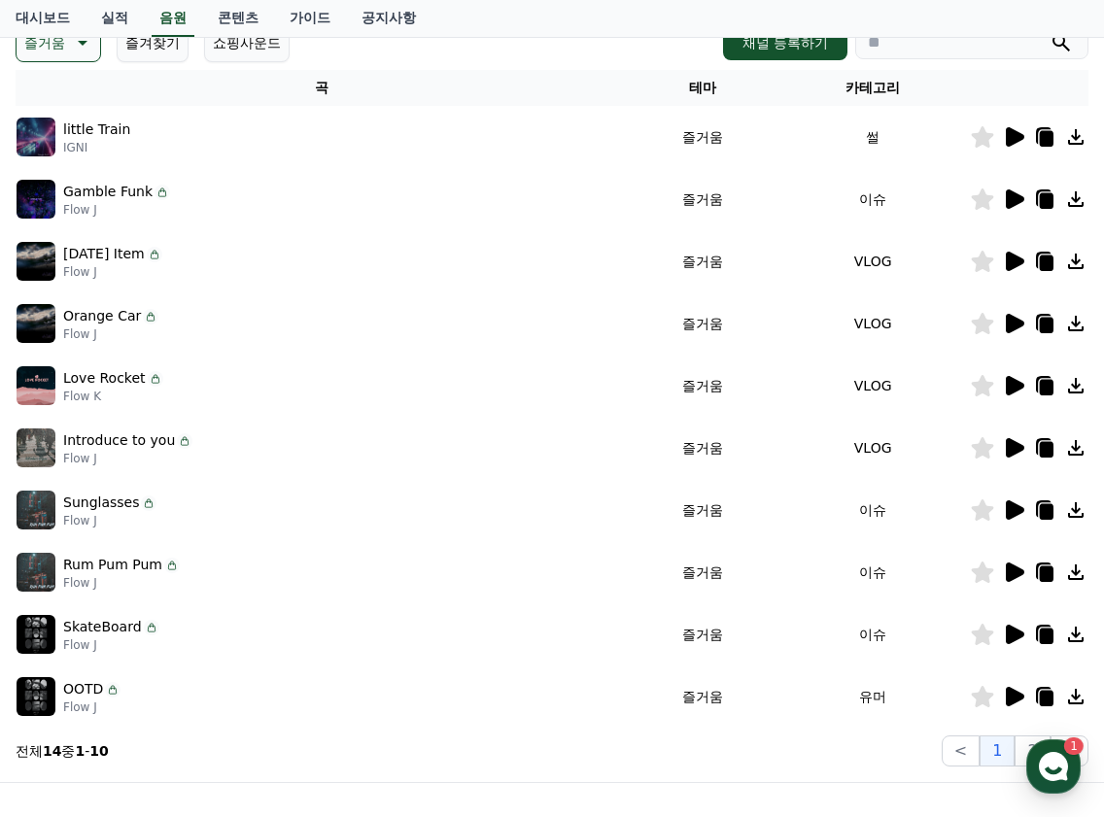
scroll to position [97, 0]
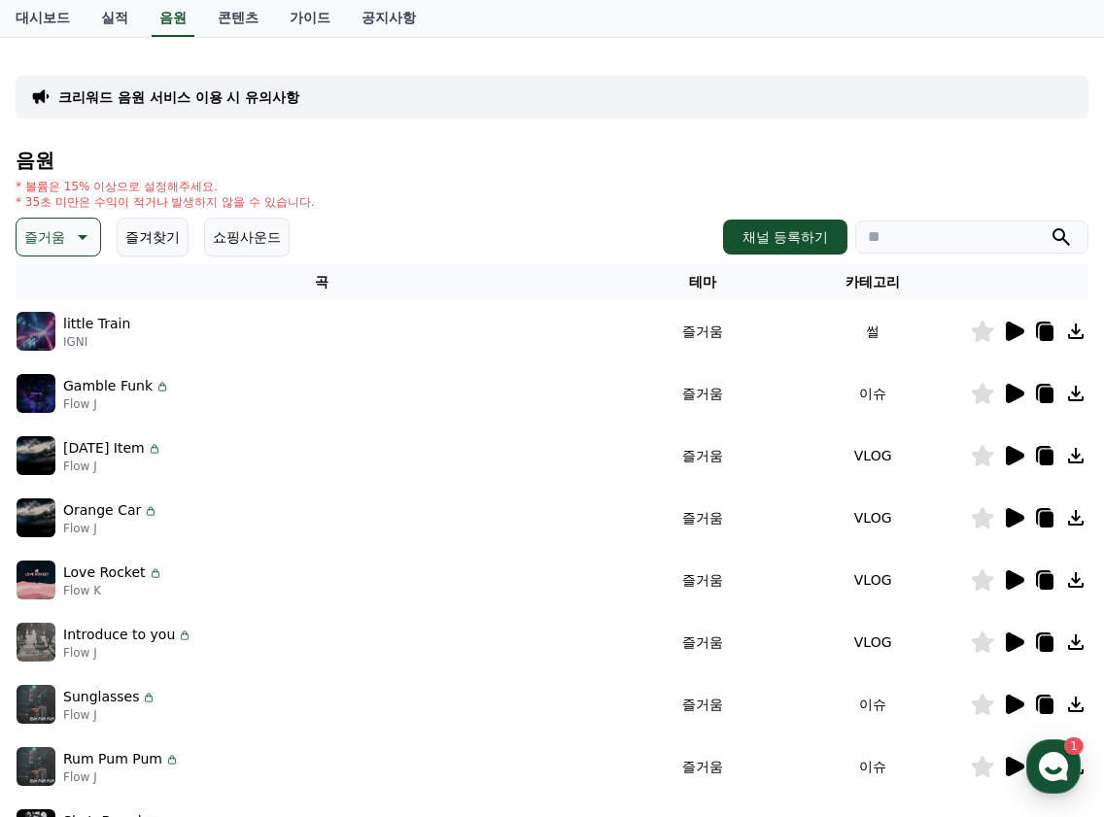
click at [894, 233] on input "search" at bounding box center [971, 237] width 233 height 33
type input "*"
type input "*****"
click at [1050, 225] on button "submit" at bounding box center [1061, 236] width 23 height 23
